Goal: Transaction & Acquisition: Obtain resource

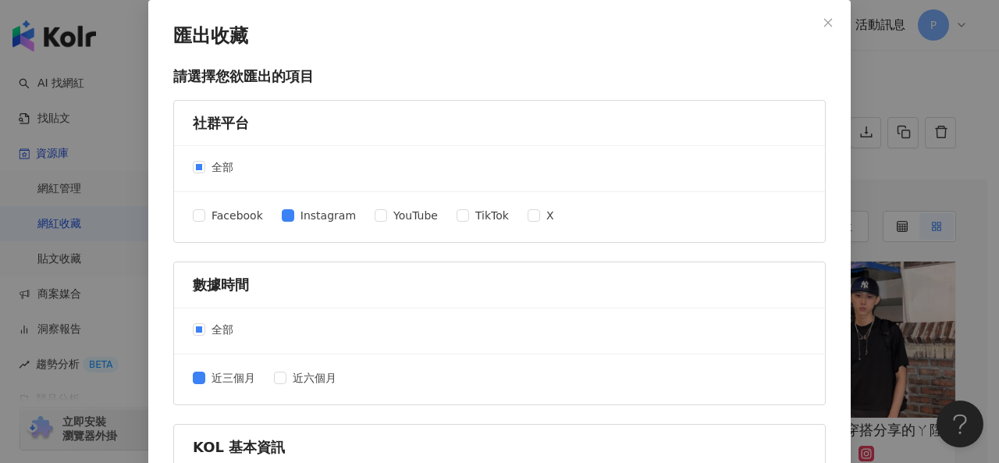
scroll to position [743, 0]
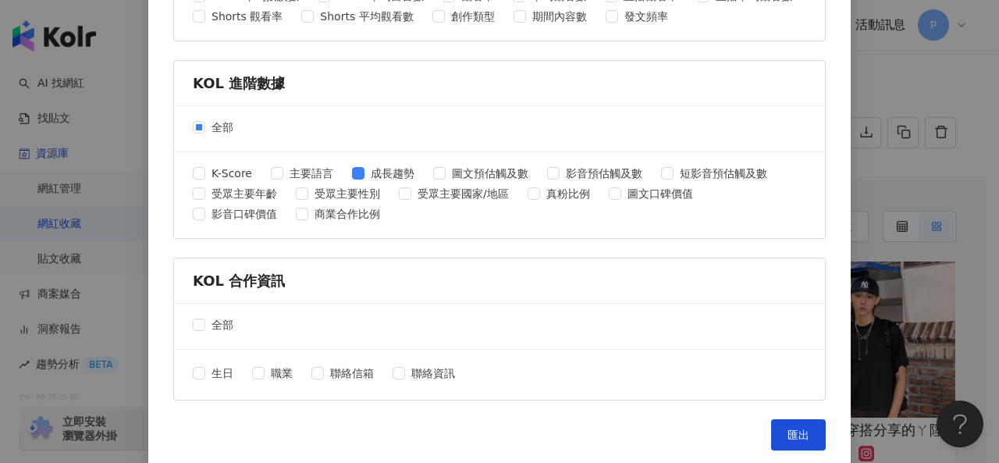
click at [927, 83] on div "匯出收藏 請選擇您欲匯出的項目 社群平台 全部 Facebook Instagram YouTube TikTok X 數據時間 全部 近三個月 近六個月 K…" at bounding box center [499, 231] width 999 height 463
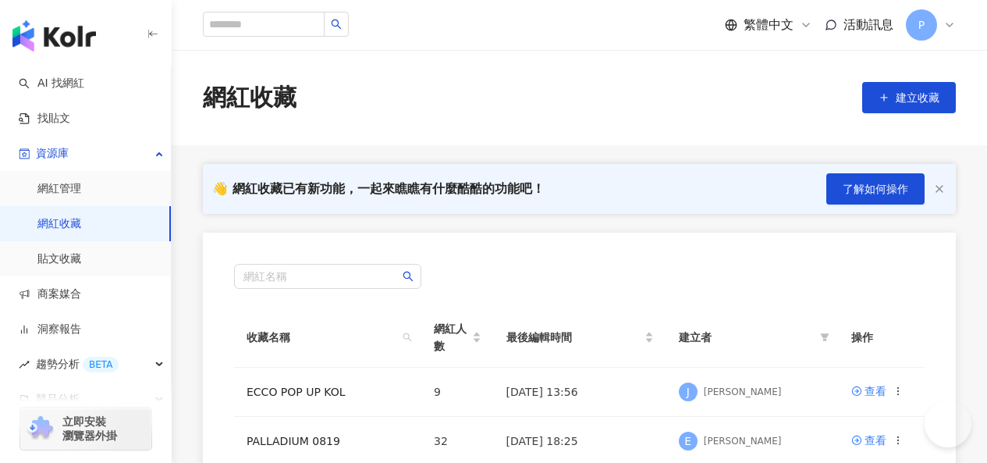
click at [279, 16] on input "search" at bounding box center [264, 24] width 122 height 25
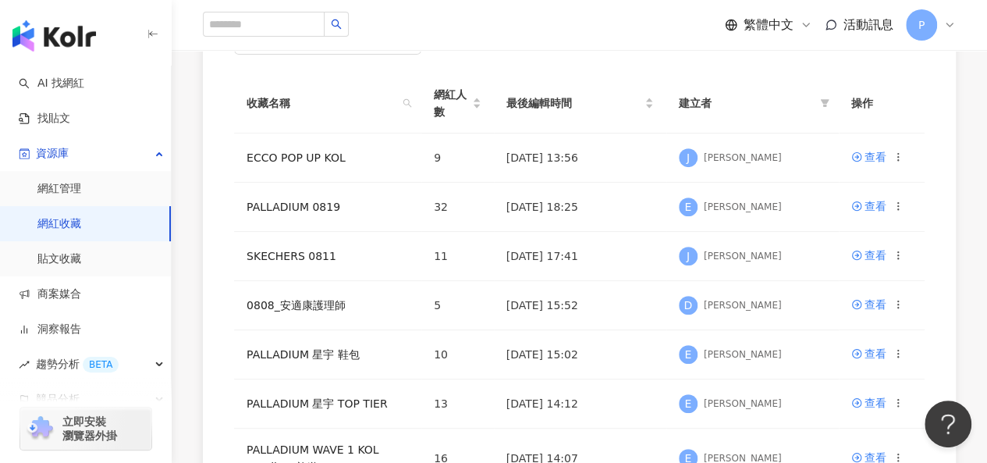
type input "**********"
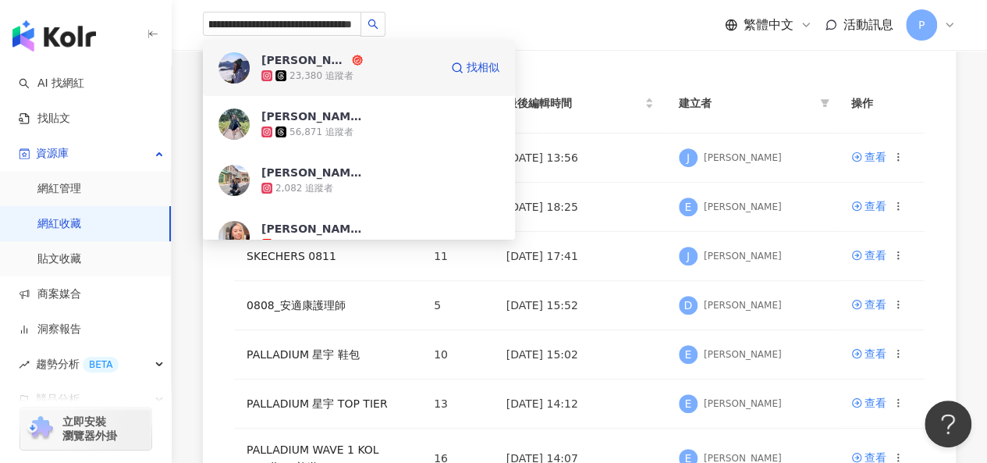
click at [406, 75] on div "23,380 追蹤者" at bounding box center [350, 76] width 178 height 16
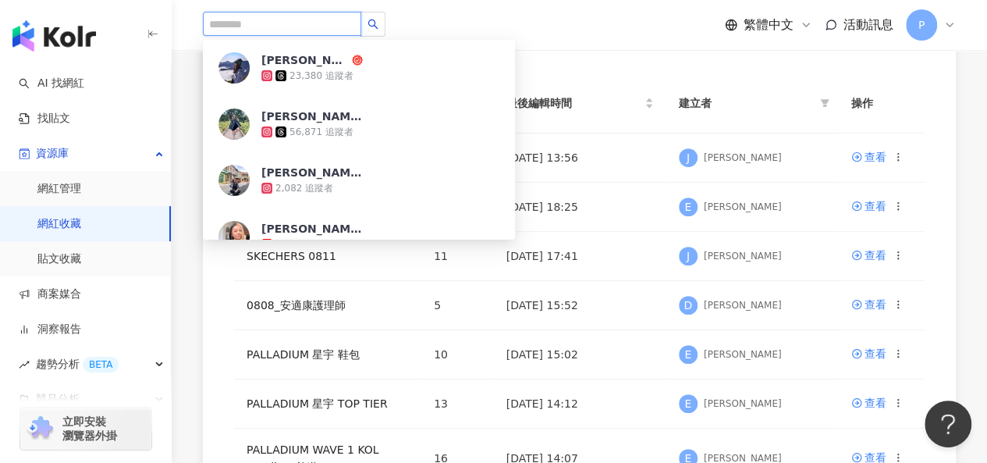
scroll to position [0, 0]
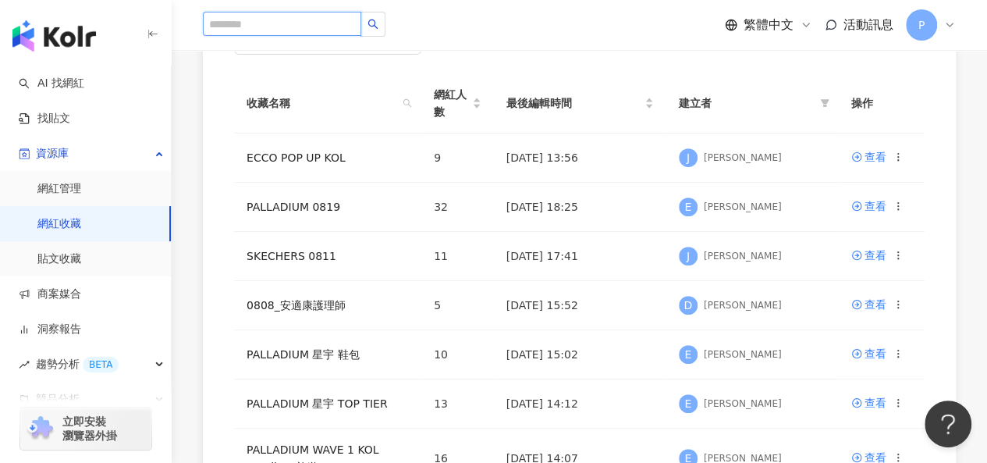
click at [289, 23] on input "search" at bounding box center [282, 24] width 158 height 24
paste input "**********"
type input "**********"
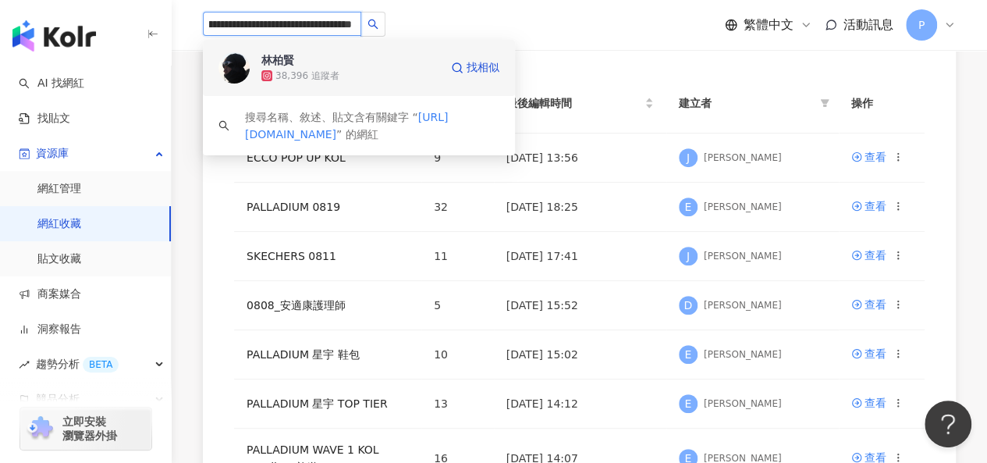
click at [352, 66] on span "林柏賢" at bounding box center [311, 60] width 101 height 16
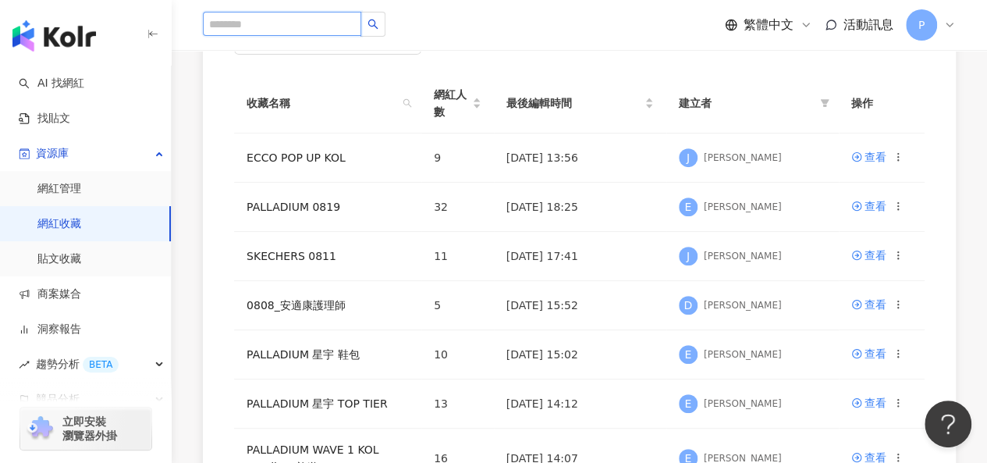
scroll to position [0, 0]
click at [281, 26] on input "search" at bounding box center [282, 24] width 158 height 24
paste input "**********"
type input "**********"
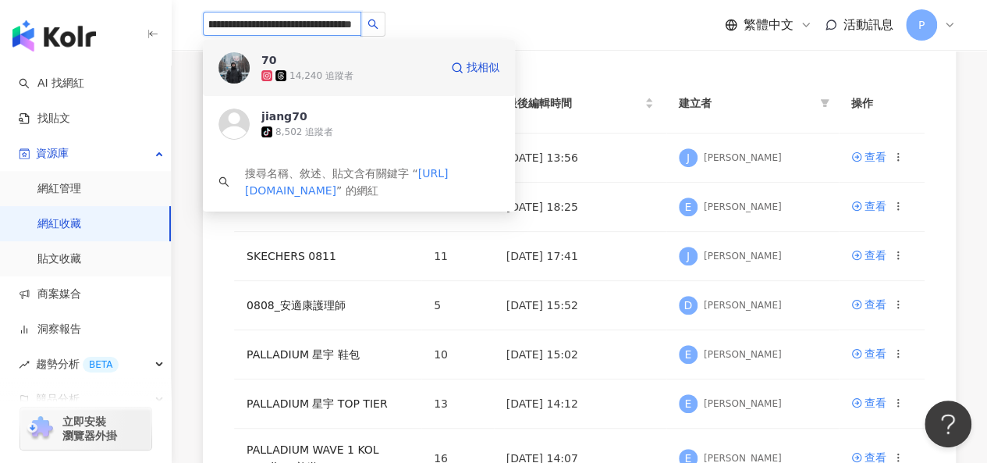
click at [392, 63] on div "70 14,240 追蹤者" at bounding box center [350, 67] width 178 height 31
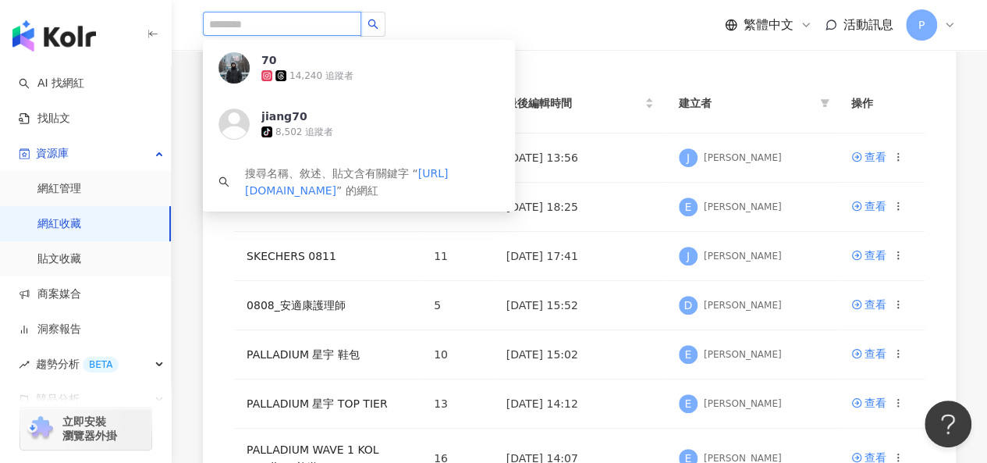
scroll to position [0, 0]
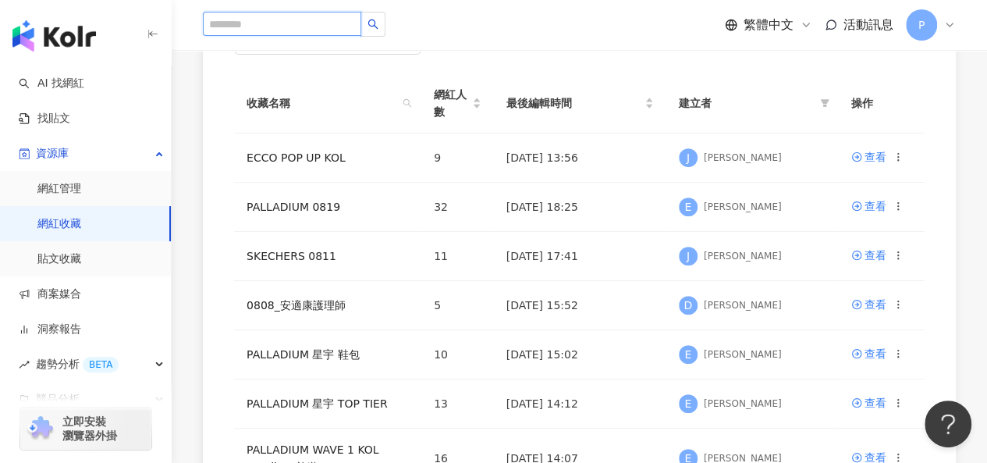
paste input "**********"
type input "**********"
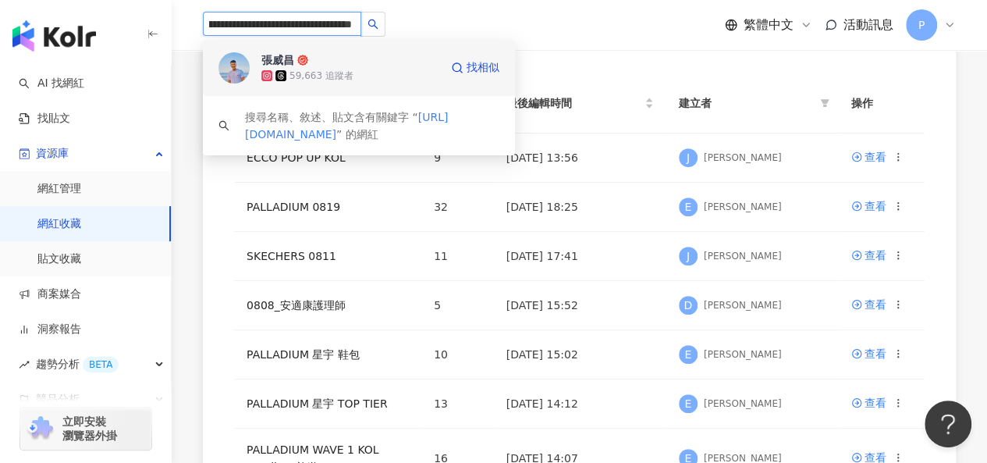
click at [368, 77] on div "59,663 追蹤者" at bounding box center [350, 76] width 178 height 16
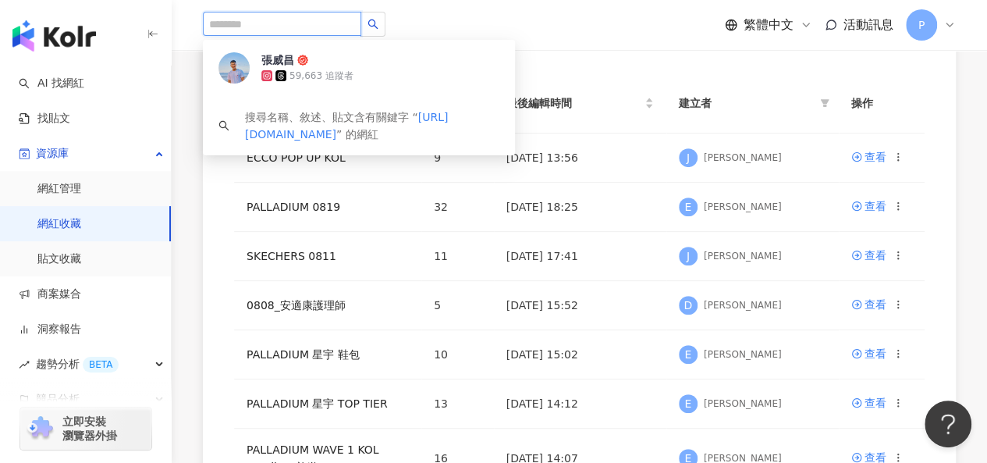
scroll to position [0, 0]
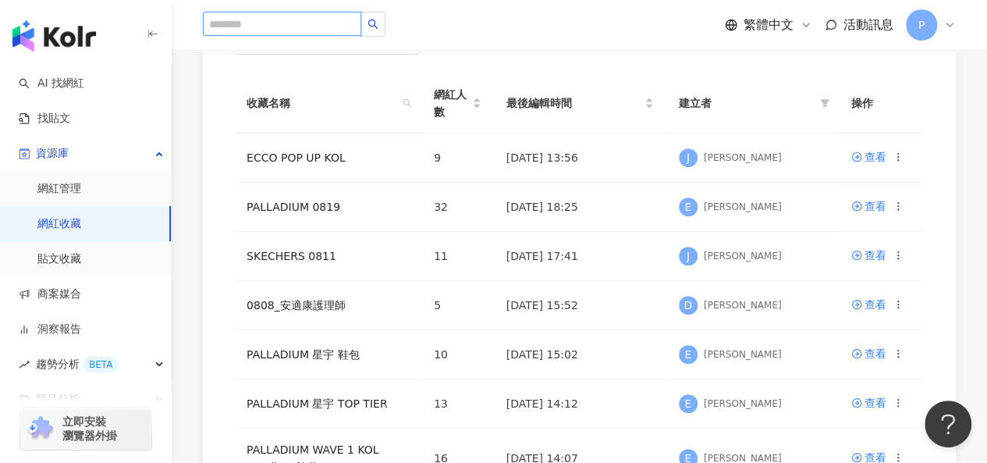
click at [285, 29] on input "search" at bounding box center [282, 24] width 158 height 24
paste input "**********"
type input "**********"
click at [286, 23] on input "**********" at bounding box center [282, 24] width 158 height 24
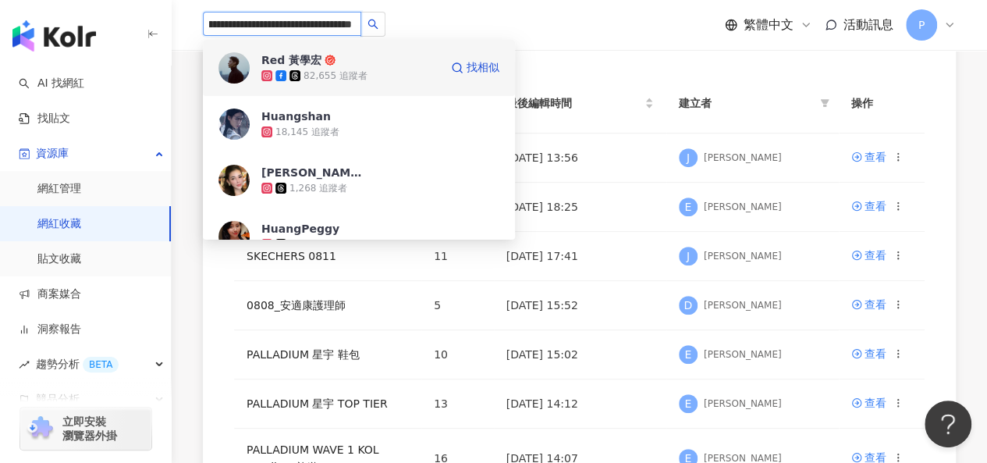
click at [365, 69] on div "82,655 追蹤者" at bounding box center [350, 76] width 178 height 16
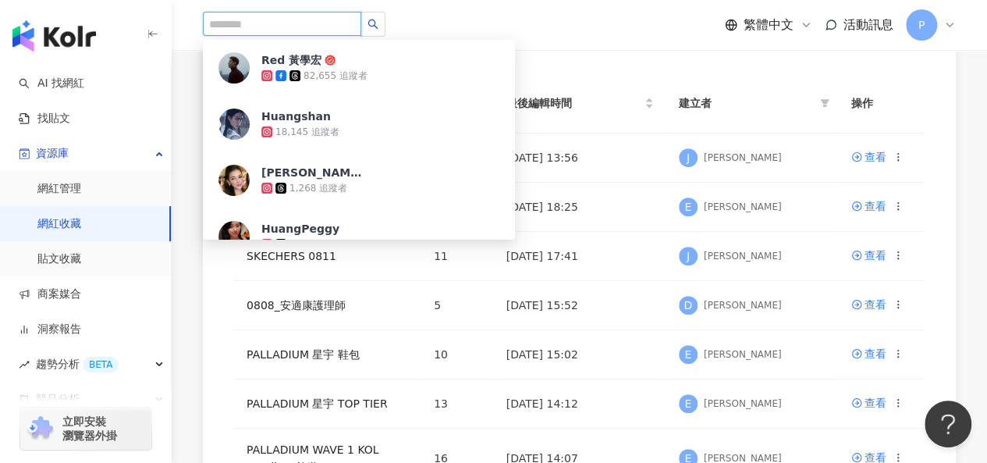
scroll to position [0, 0]
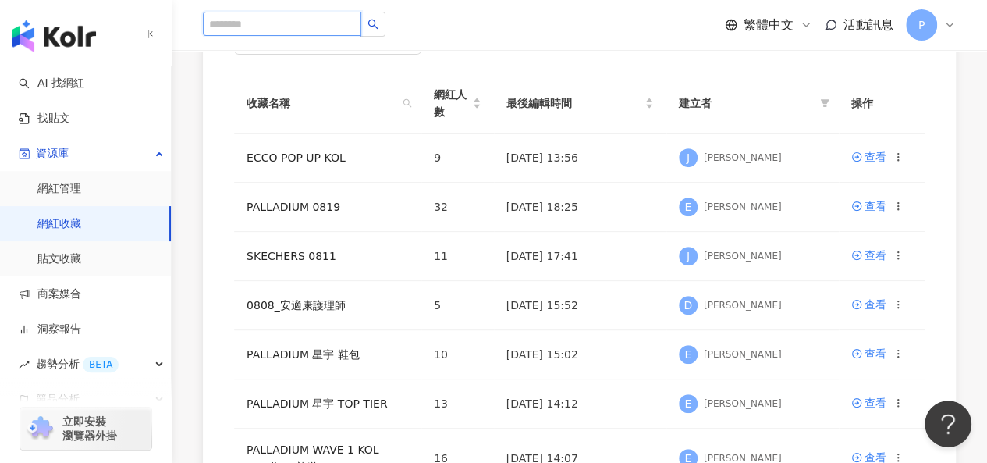
paste input "**********"
type input "**********"
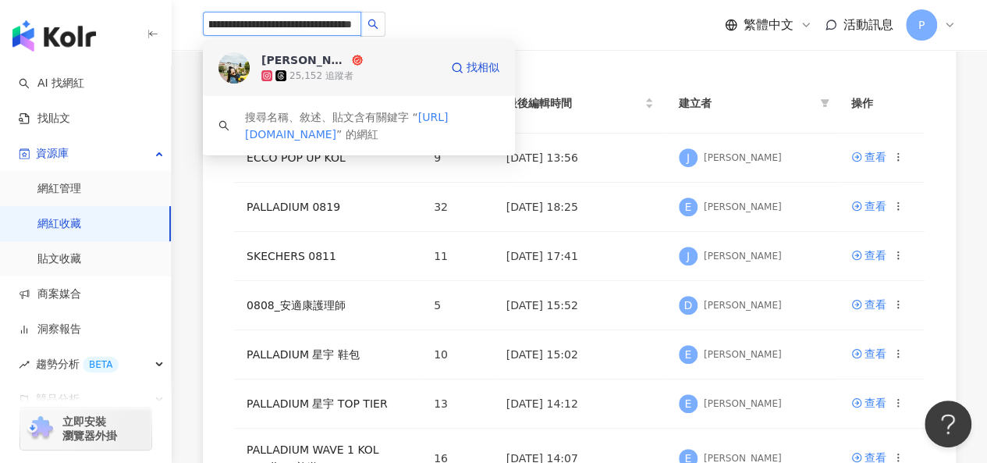
click at [374, 72] on div "25,152 追蹤者" at bounding box center [350, 76] width 178 height 16
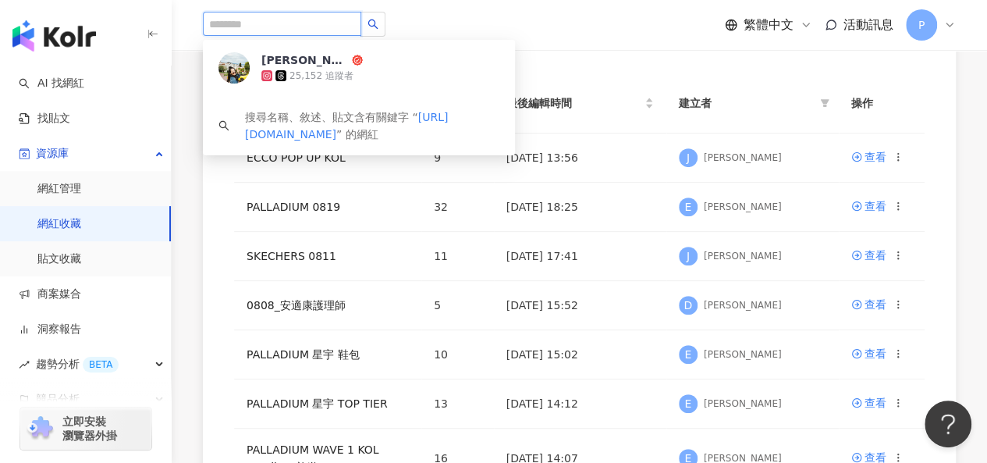
scroll to position [0, 0]
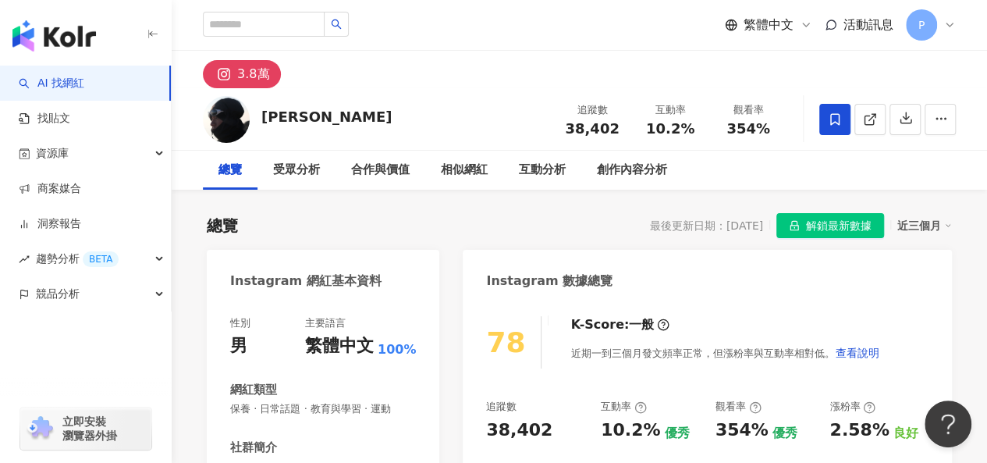
click at [838, 121] on icon at bounding box center [834, 119] width 9 height 12
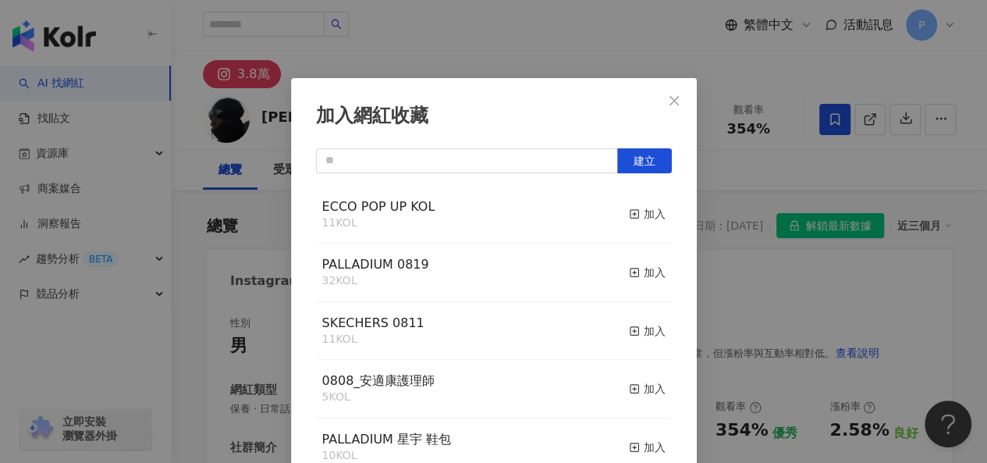
scroll to position [22, 0]
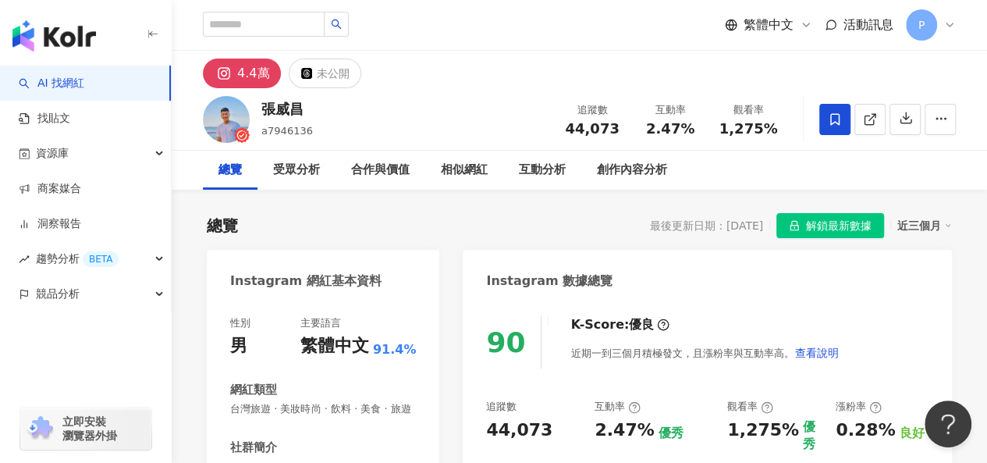
click at [830, 114] on icon at bounding box center [834, 119] width 9 height 12
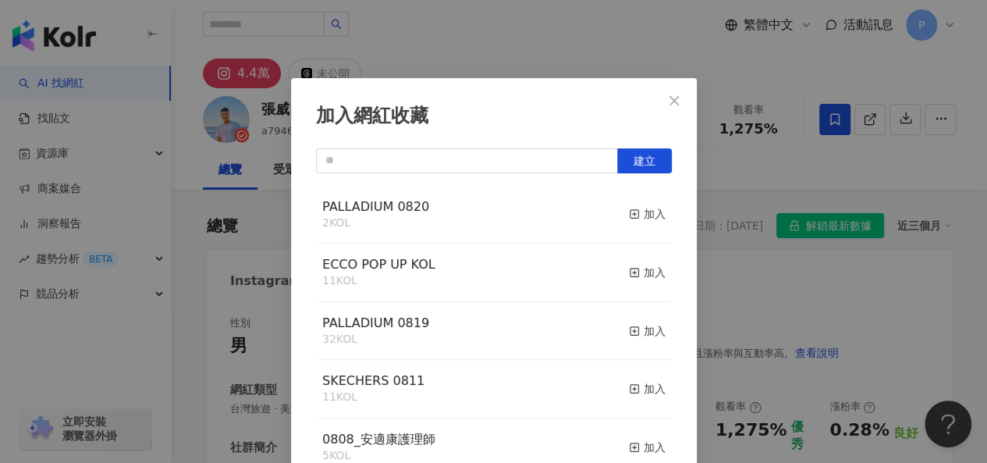
scroll to position [22, 0]
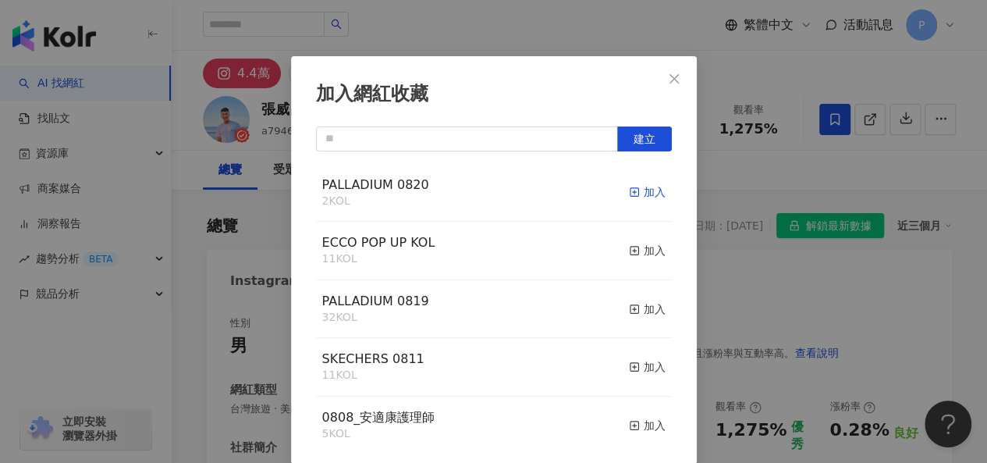
click at [629, 197] on div "加入" at bounding box center [647, 191] width 37 height 17
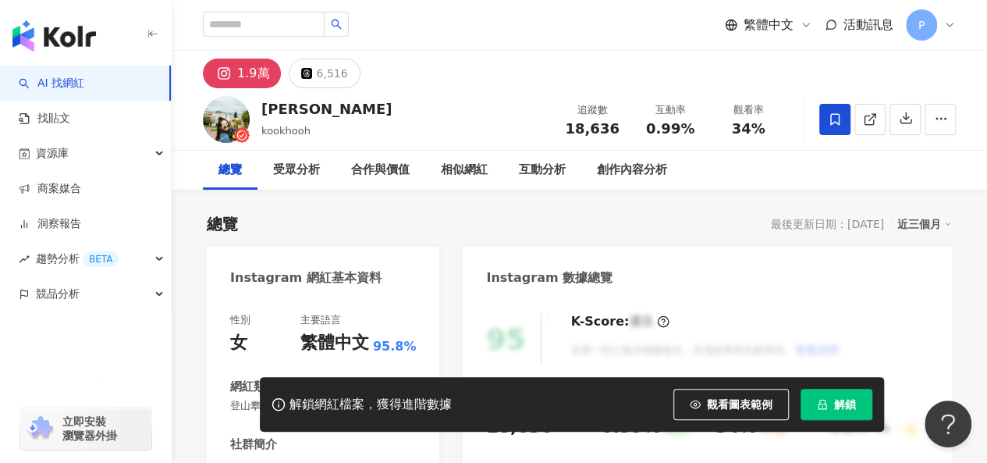
click at [836, 126] on icon at bounding box center [835, 119] width 14 height 14
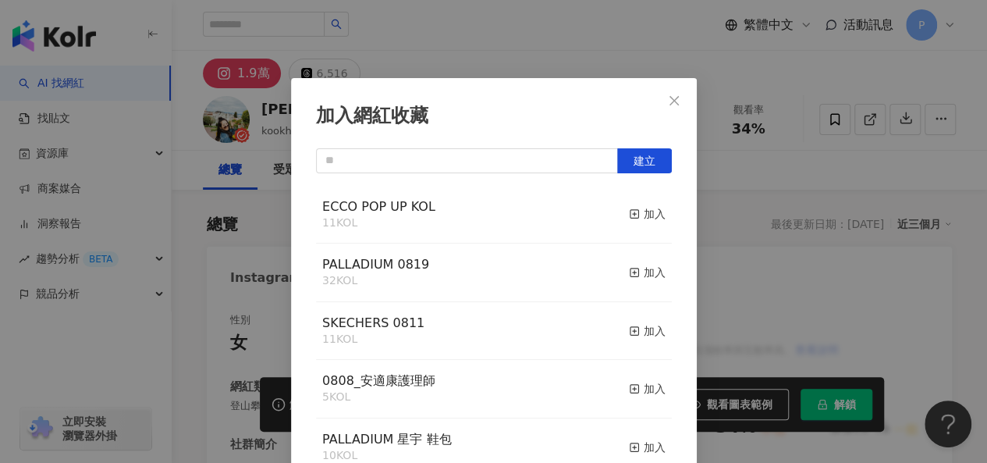
scroll to position [22, 0]
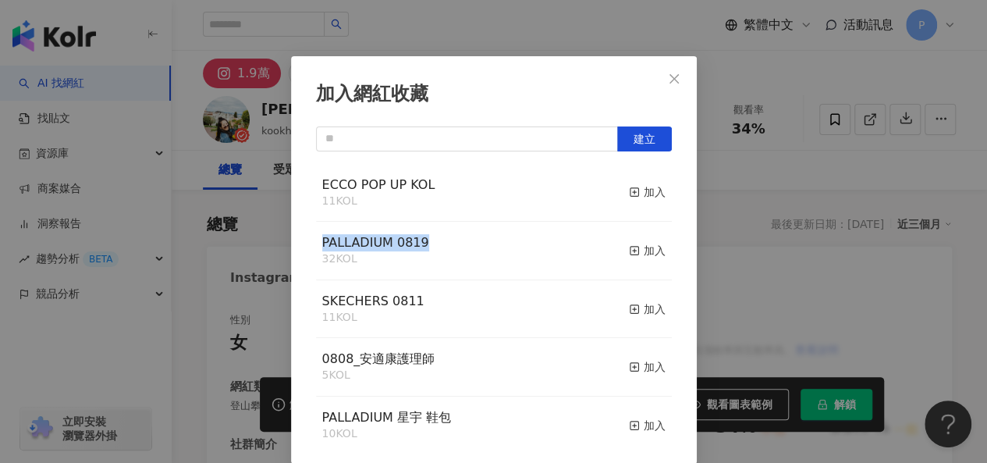
drag, startPoint x: 383, startPoint y: 246, endPoint x: 284, endPoint y: 246, distance: 99.1
click at [284, 246] on div "加入網紅收藏 建立 ECCO POP UP KOL 11 KOL 加入 PALLADIUM 0819 32 KOL 加入 SKECHERS 0811 11 K…" at bounding box center [493, 231] width 987 height 463
copy span "PALLADIUM 0819"
click at [371, 132] on input "text" at bounding box center [467, 138] width 302 height 25
paste input "**********"
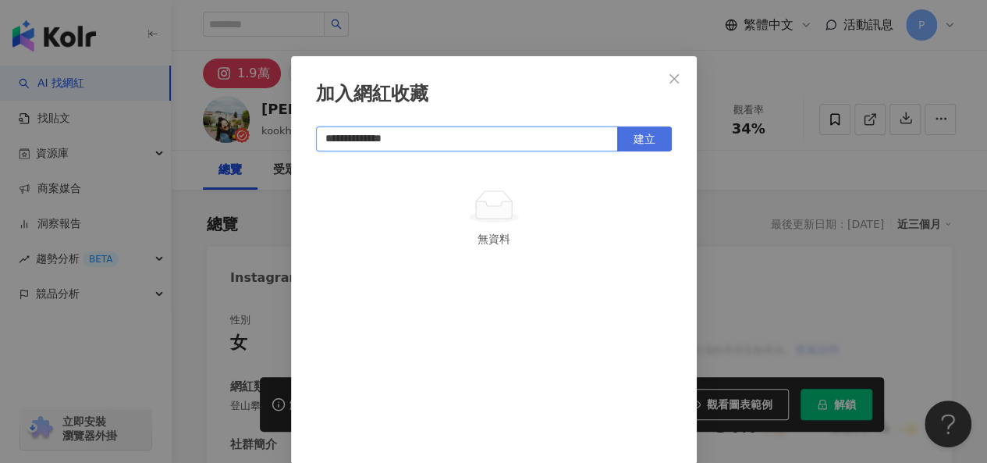
click at [628, 147] on button "建立" at bounding box center [644, 138] width 55 height 25
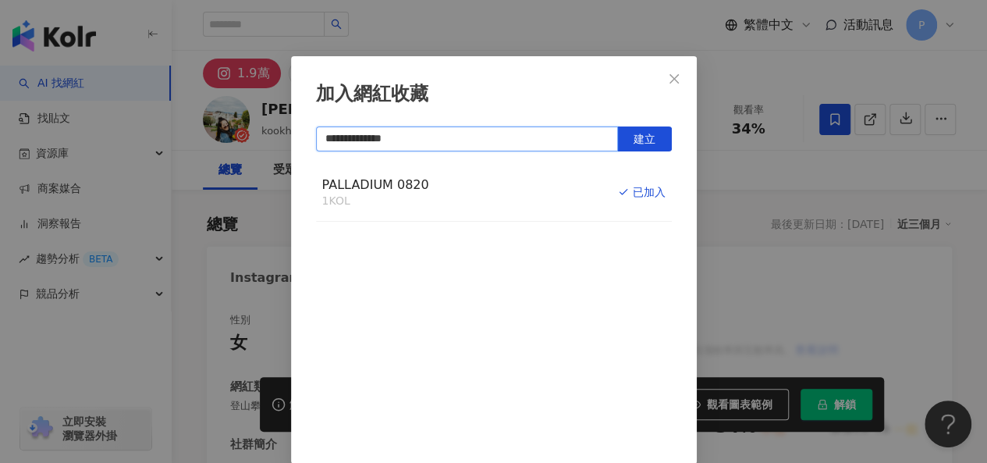
type input "**********"
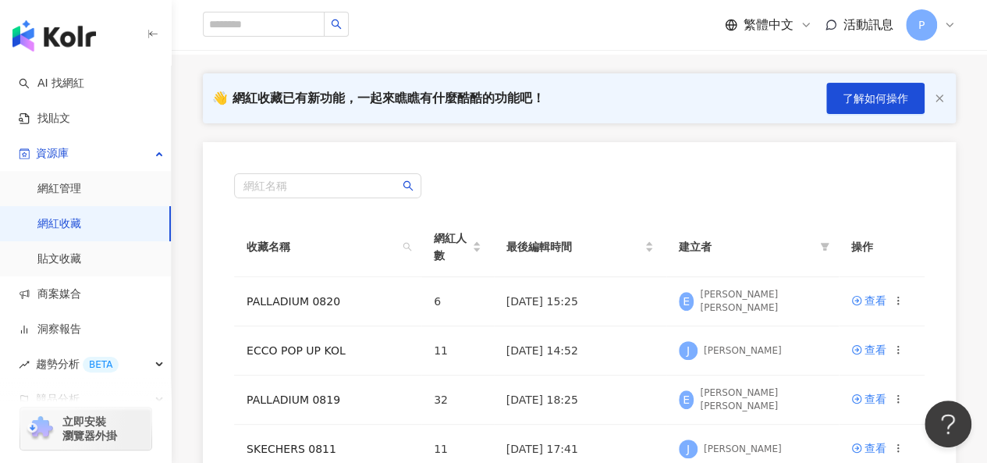
scroll to position [156, 0]
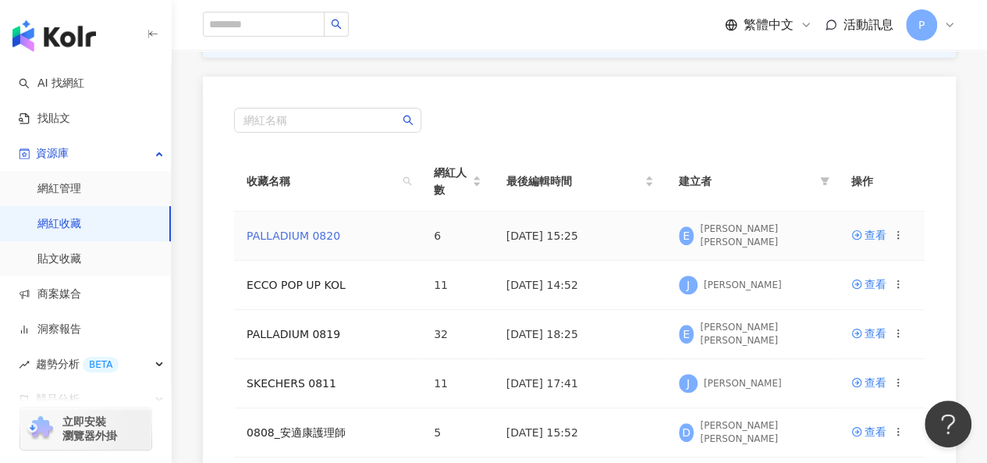
click at [304, 238] on link "PALLADIUM 0820" at bounding box center [294, 235] width 94 height 12
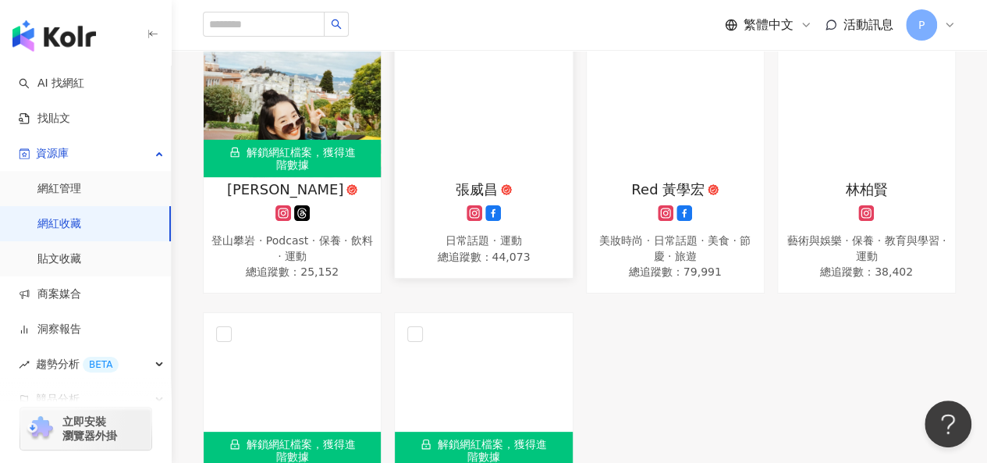
scroll to position [156, 0]
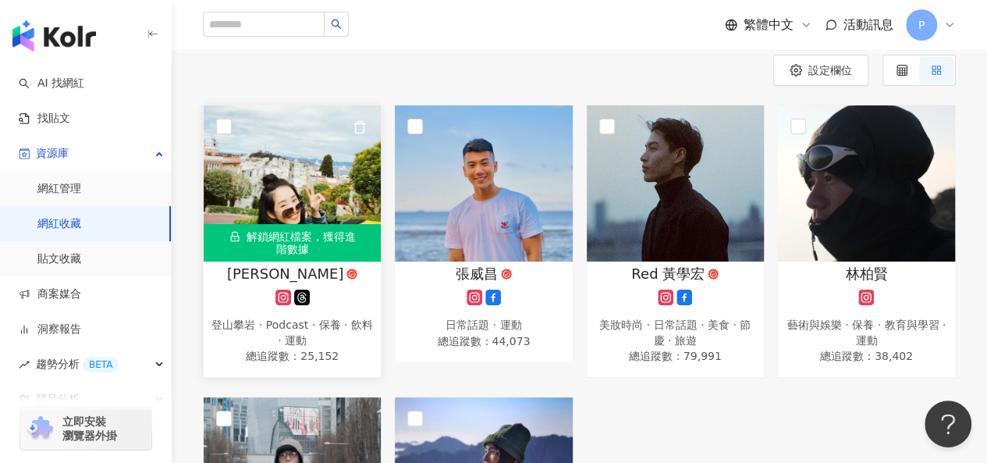
click at [325, 201] on img at bounding box center [292, 183] width 177 height 156
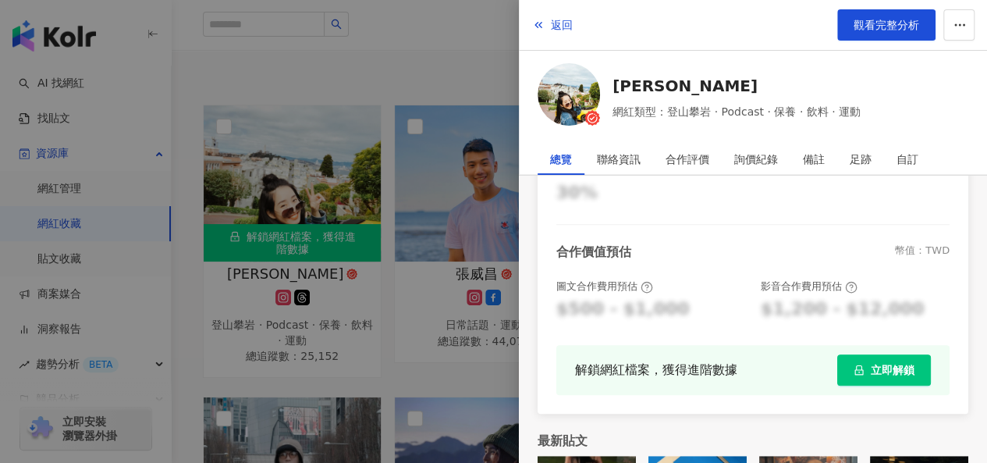
scroll to position [506, 0]
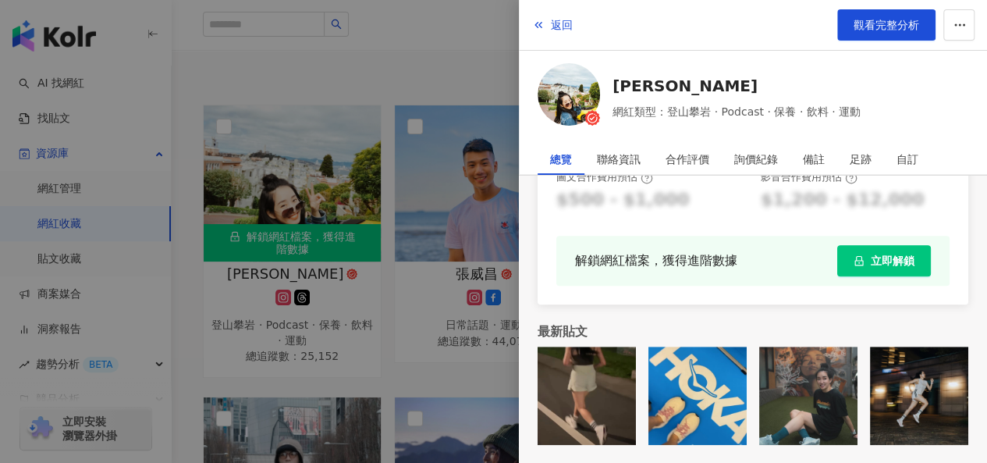
click at [871, 257] on span "立即解鎖" at bounding box center [893, 260] width 44 height 12
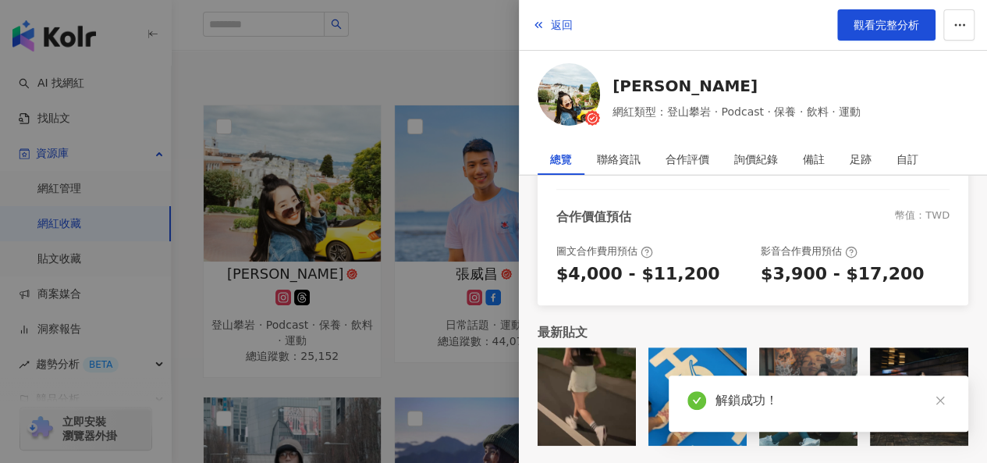
scroll to position [433, 0]
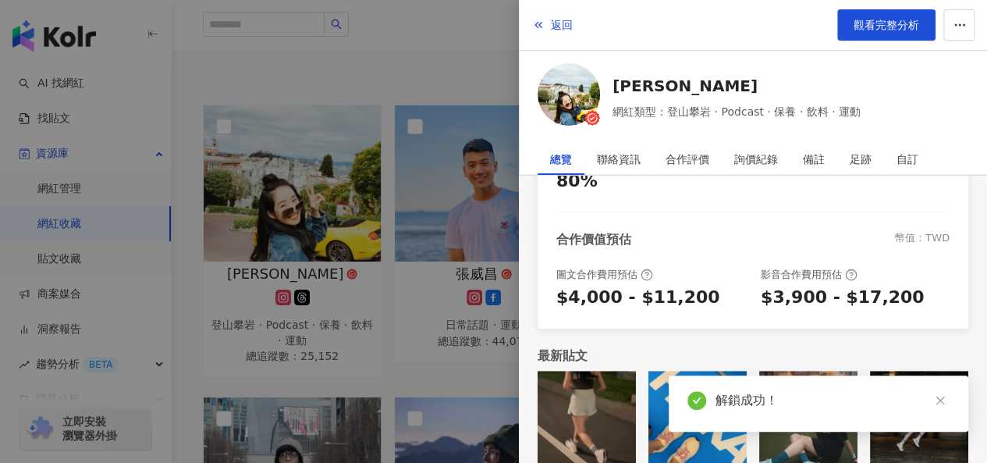
click at [443, 66] on div at bounding box center [493, 231] width 987 height 463
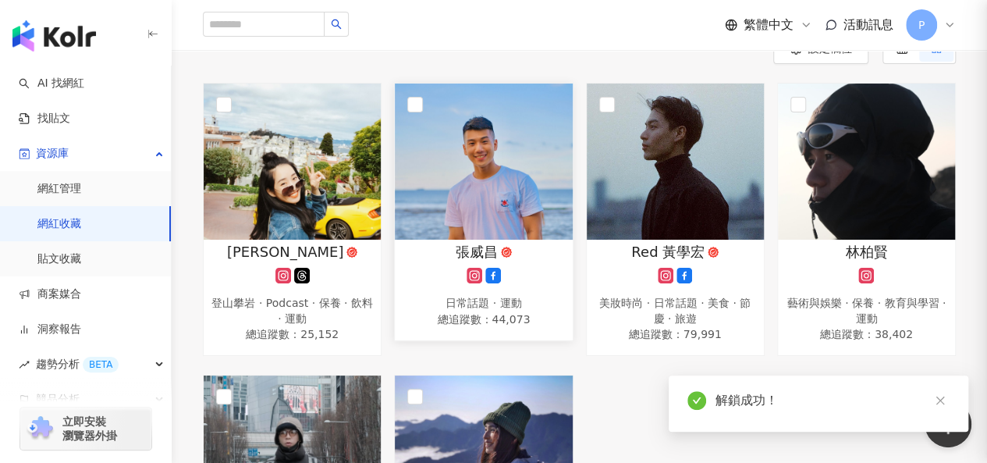
scroll to position [390, 0]
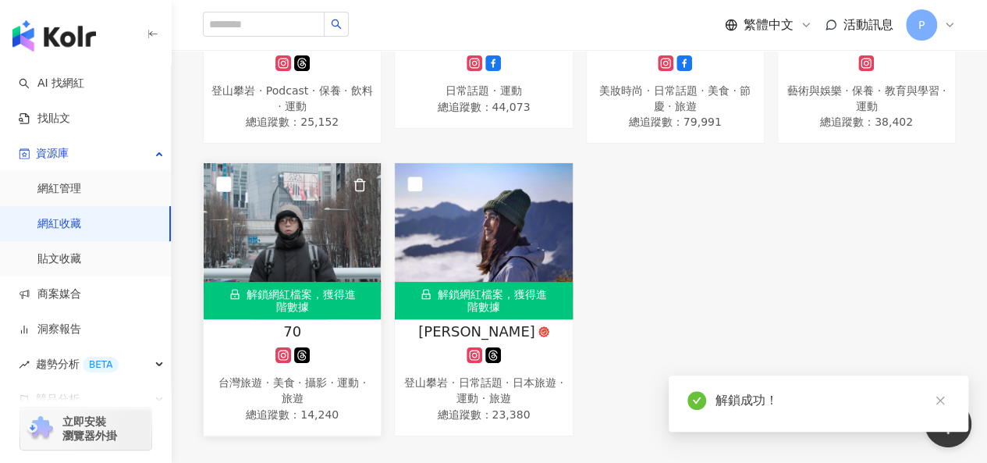
click at [304, 254] on img at bounding box center [292, 241] width 177 height 156
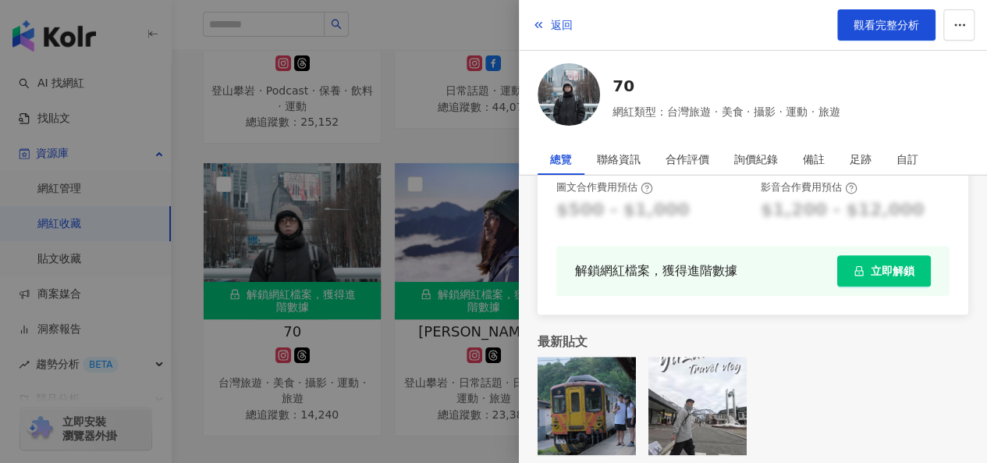
scroll to position [506, 0]
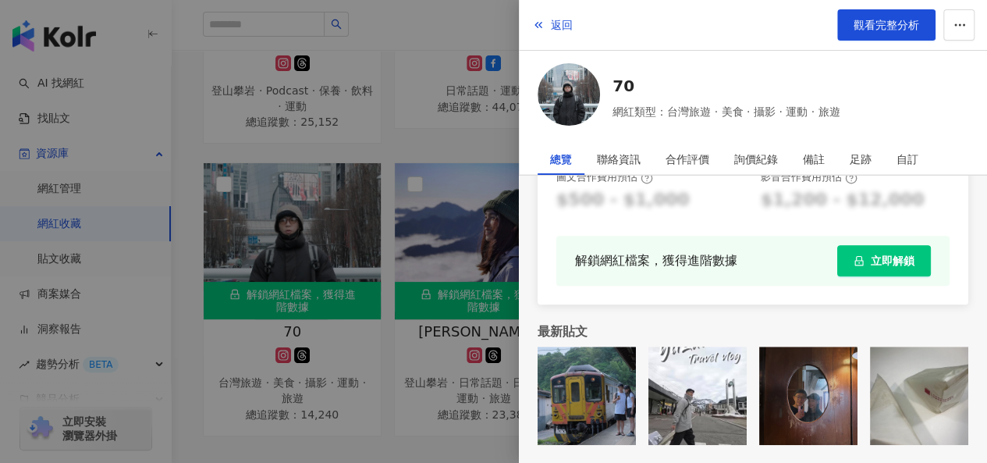
click at [875, 268] on button "立即解鎖" at bounding box center [884, 260] width 94 height 31
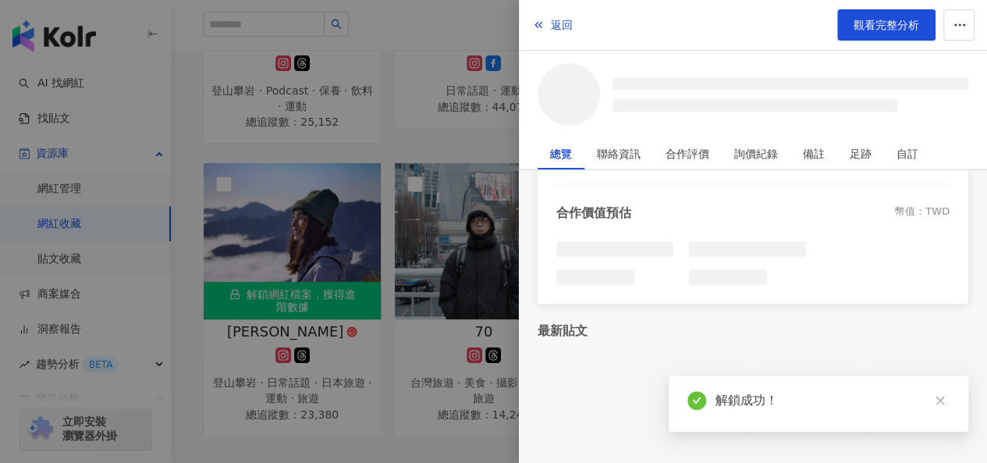
scroll to position [444, 0]
click at [342, 243] on div at bounding box center [493, 231] width 987 height 463
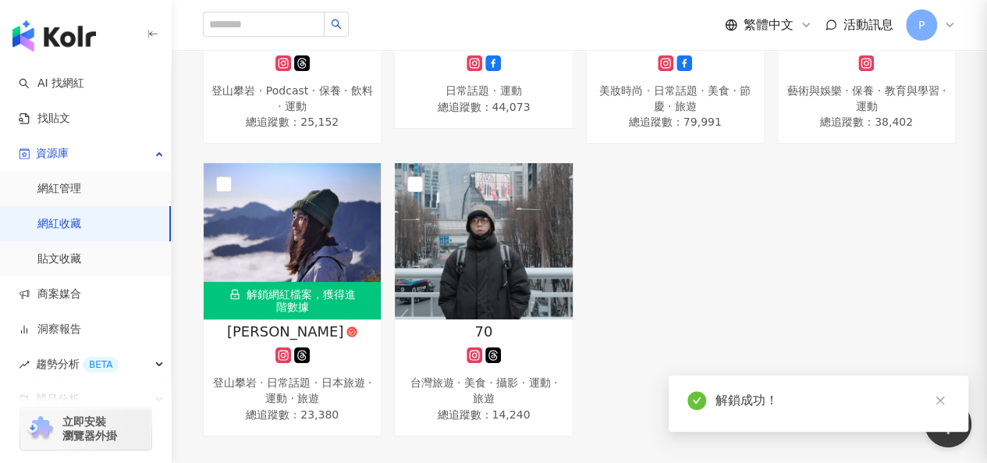
scroll to position [448, 0]
click at [345, 233] on img at bounding box center [292, 241] width 177 height 156
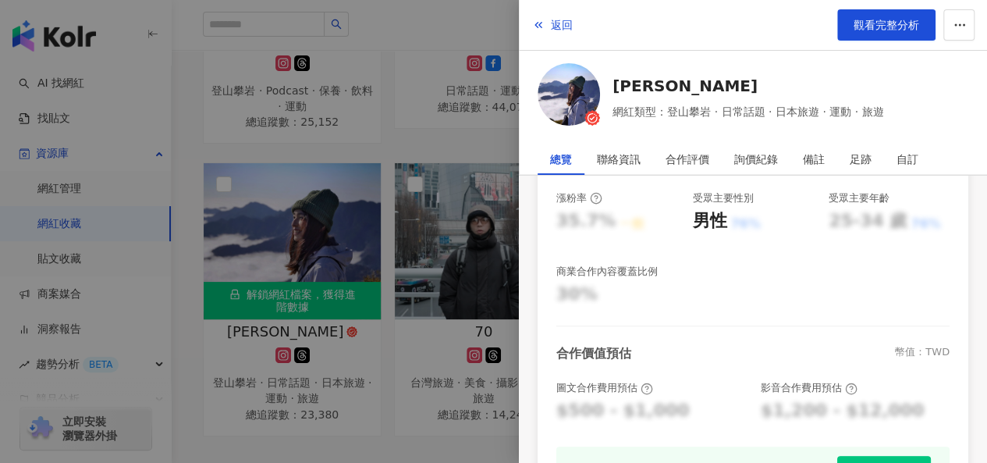
scroll to position [468, 0]
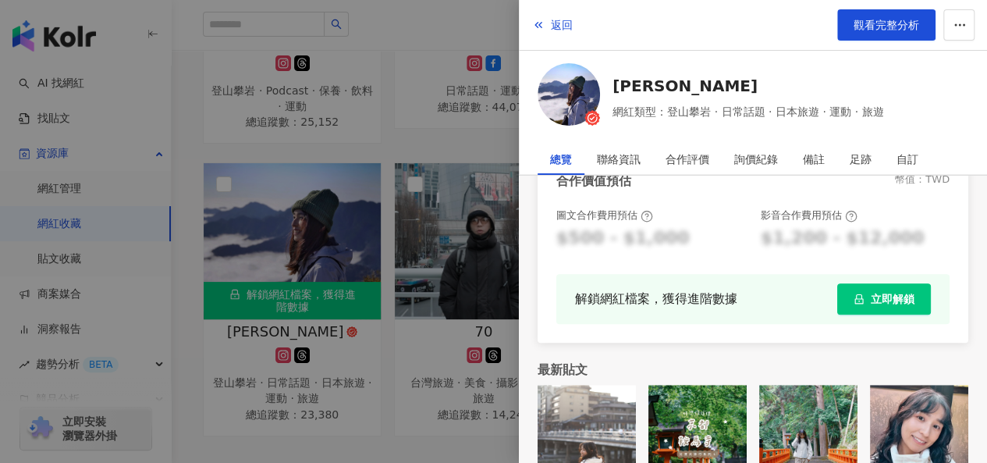
click at [872, 300] on span "立即解鎖" at bounding box center [893, 299] width 44 height 12
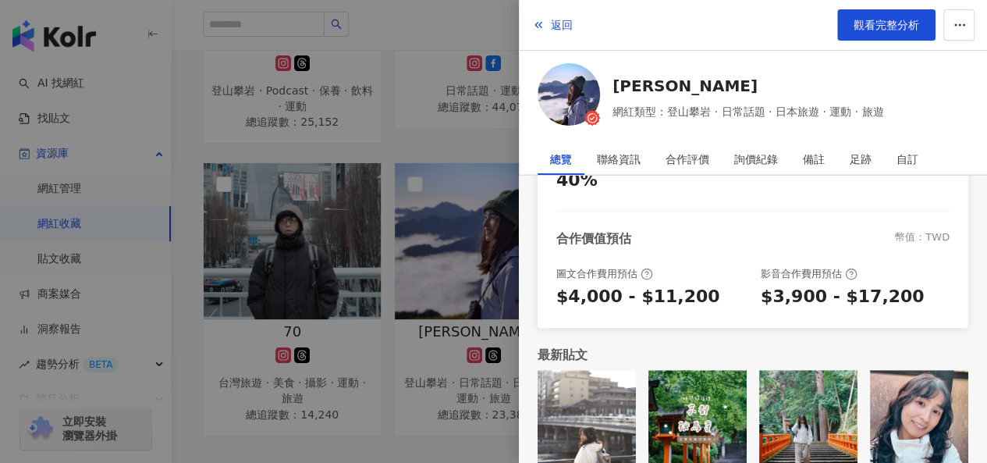
scroll to position [433, 0]
click at [406, 140] on div at bounding box center [493, 231] width 987 height 463
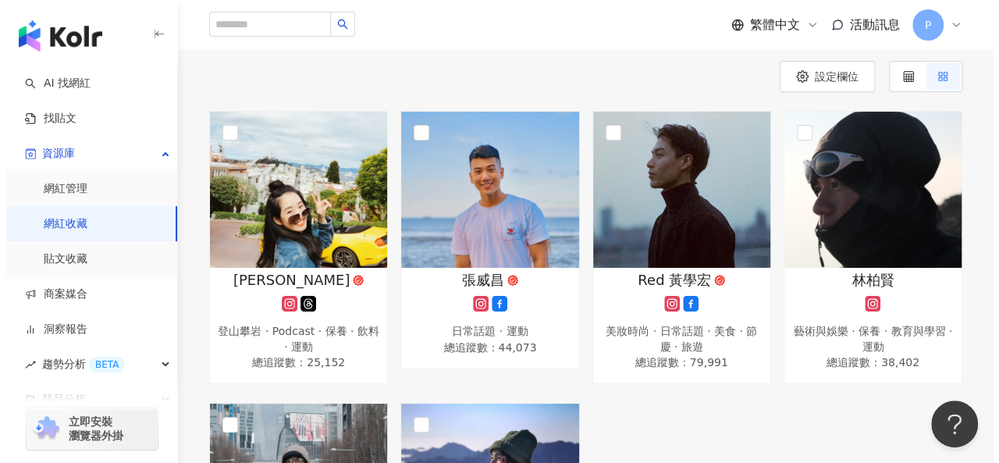
scroll to position [0, 0]
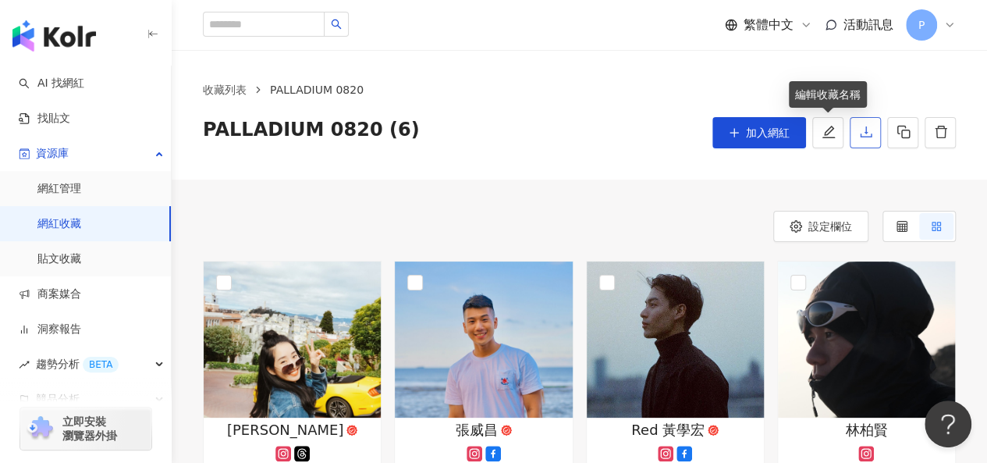
click at [861, 131] on icon "download" at bounding box center [866, 132] width 14 height 14
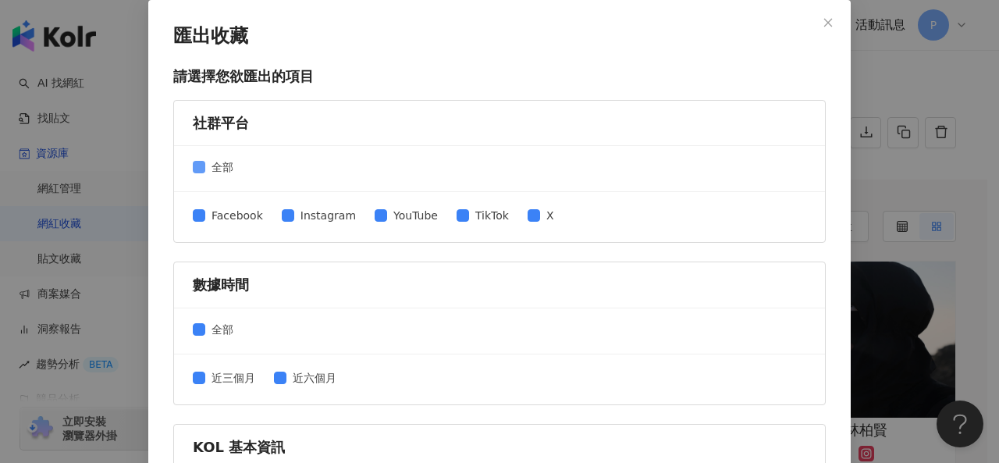
drag, startPoint x: 217, startPoint y: 162, endPoint x: 222, endPoint y: 171, distance: 10.8
click at [212, 165] on span "全部" at bounding box center [222, 166] width 34 height 17
click at [305, 211] on span "Instagram" at bounding box center [328, 215] width 68 height 17
click at [286, 378] on span "近六個月" at bounding box center [314, 377] width 56 height 17
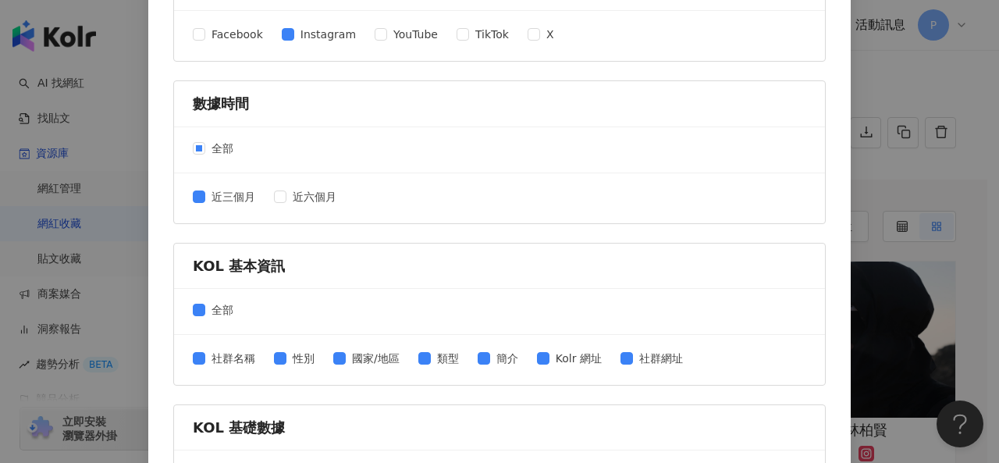
scroll to position [312, 0]
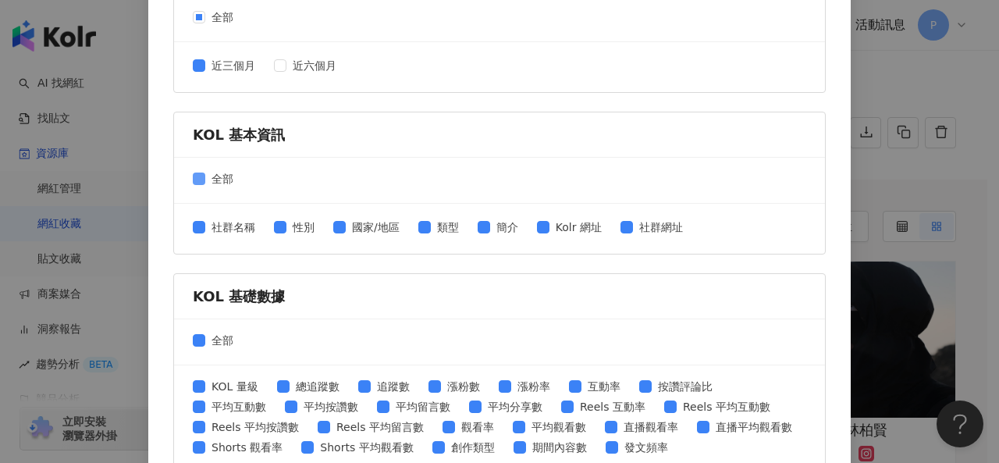
click at [205, 170] on span "全部" at bounding box center [222, 178] width 34 height 17
click at [226, 221] on span "社群名稱" at bounding box center [233, 226] width 56 height 17
click at [286, 219] on span "性別" at bounding box center [303, 226] width 34 height 17
click at [464, 227] on div "社群名稱 性別 國家/地區 類型 簡介 Kolr 網址 社群網址" at bounding box center [444, 228] width 502 height 20
click at [431, 222] on span "類型" at bounding box center [448, 226] width 34 height 17
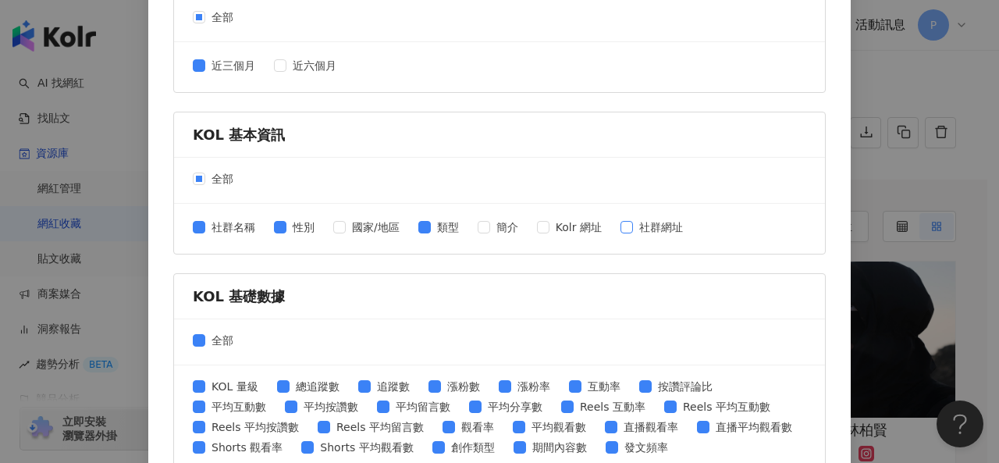
click at [634, 225] on span "社群網址" at bounding box center [661, 226] width 56 height 17
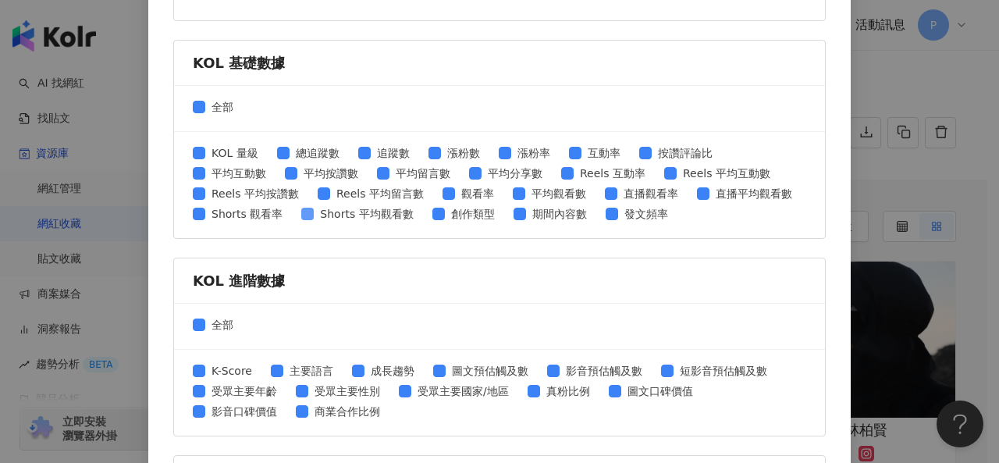
scroll to position [546, 0]
click at [197, 93] on div "全部" at bounding box center [499, 108] width 651 height 46
click at [209, 105] on span "全部" at bounding box center [222, 106] width 34 height 17
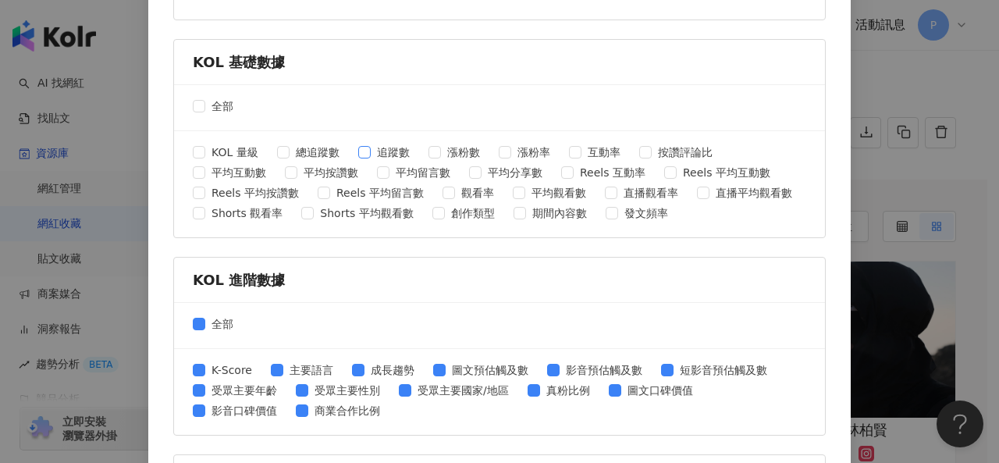
click at [378, 148] on span "追蹤數" at bounding box center [393, 152] width 45 height 17
click at [502, 146] on span at bounding box center [505, 152] width 12 height 12
click at [589, 144] on span "互動率" at bounding box center [603, 152] width 45 height 17
drag, startPoint x: 202, startPoint y: 167, endPoint x: 215, endPoint y: 168, distance: 12.5
click at [205, 168] on span "平均互動數" at bounding box center [238, 172] width 67 height 17
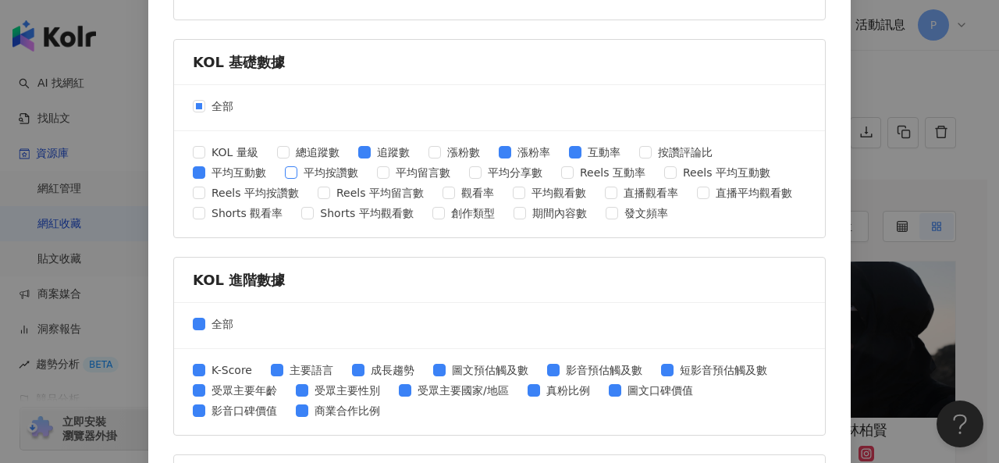
click at [297, 169] on span "平均按讚數" at bounding box center [330, 172] width 67 height 17
click at [205, 319] on span "全部" at bounding box center [222, 323] width 34 height 17
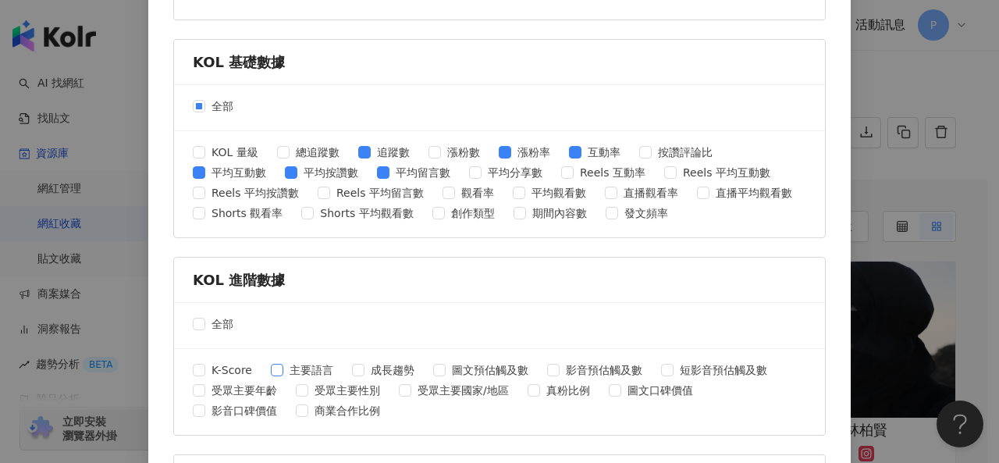
click at [286, 368] on span "主要語言" at bounding box center [311, 369] width 56 height 17
click at [284, 364] on span "主要語言" at bounding box center [311, 369] width 56 height 17
click at [365, 363] on span "成長趨勢" at bounding box center [392, 369] width 56 height 17
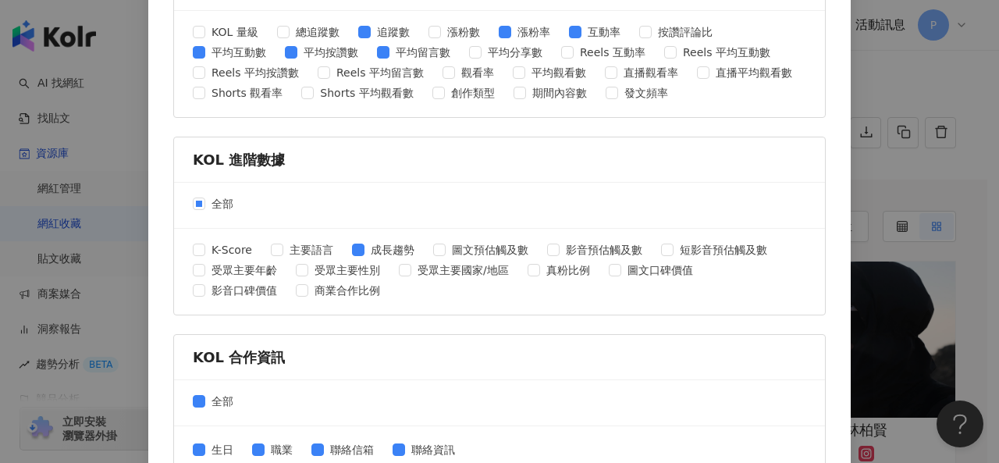
scroll to position [743, 0]
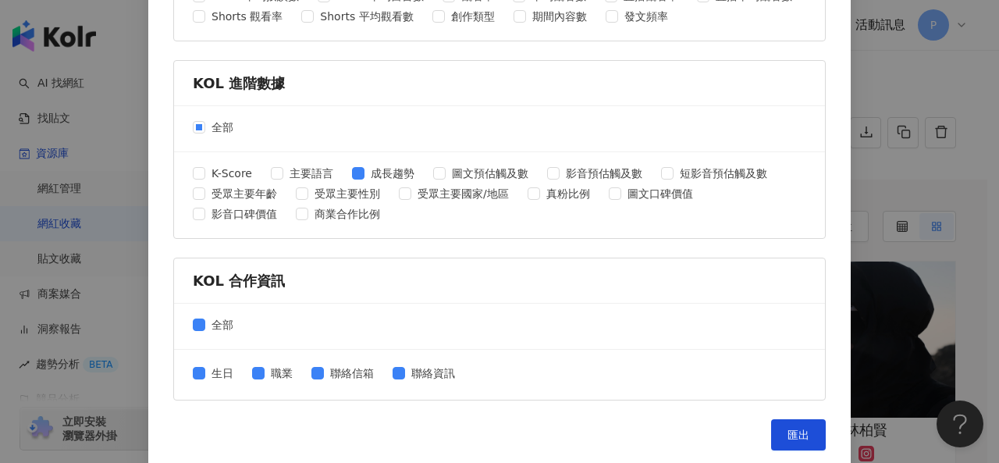
drag, startPoint x: 212, startPoint y: 316, endPoint x: 237, endPoint y: 317, distance: 25.0
click at [211, 317] on span "全部" at bounding box center [222, 324] width 34 height 17
click at [782, 425] on button "匯出" at bounding box center [798, 434] width 55 height 31
